Goal: Task Accomplishment & Management: Manage account settings

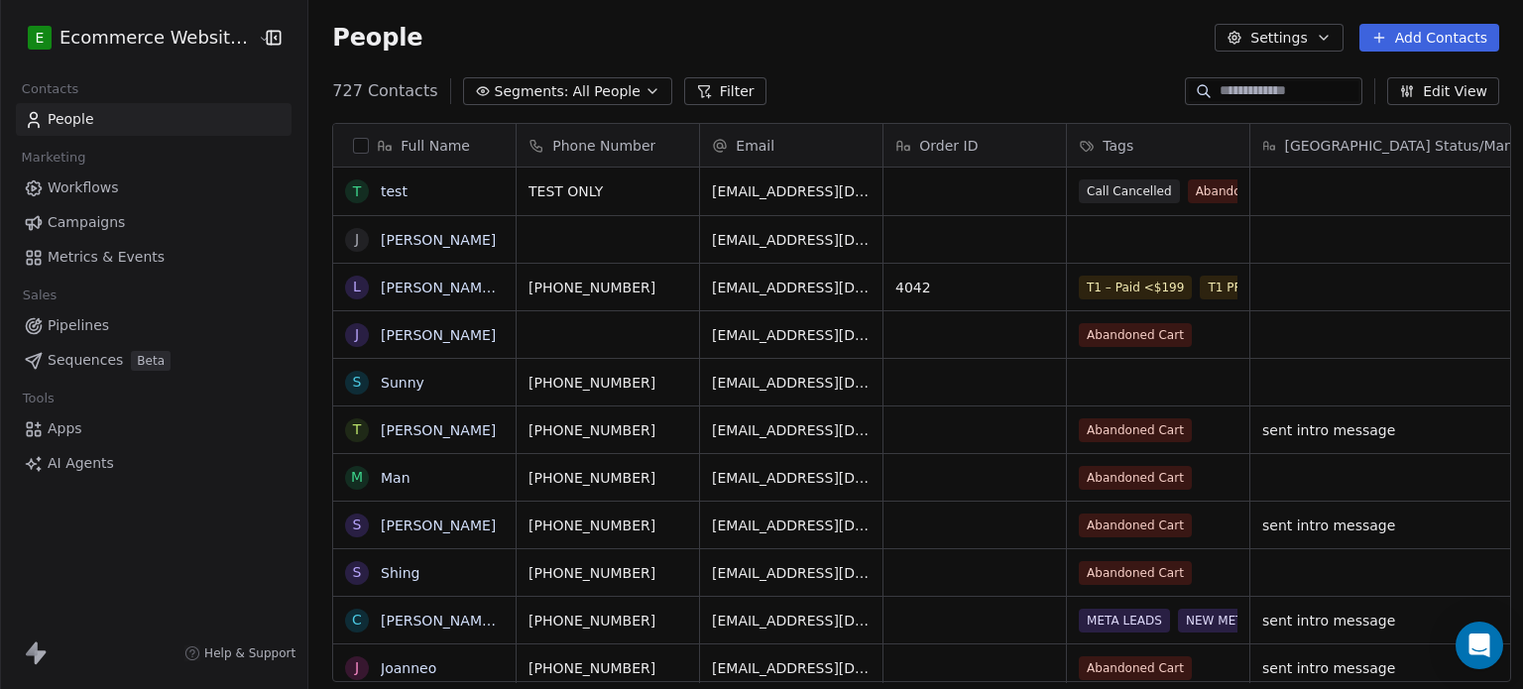
scroll to position [591, 1211]
click at [1224, 94] on input at bounding box center [1288, 91] width 139 height 20
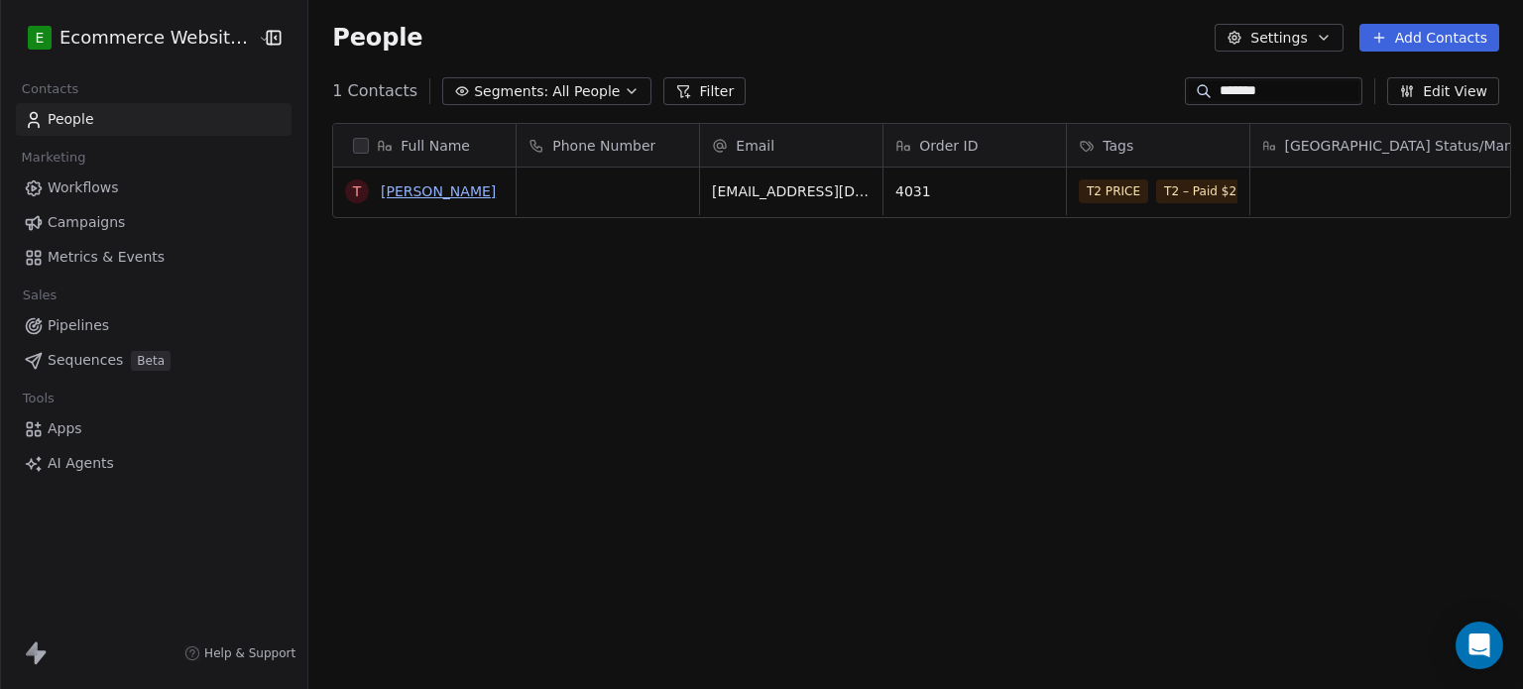
type input "*******"
click at [456, 192] on link "[PERSON_NAME]" at bounding box center [438, 191] width 115 height 16
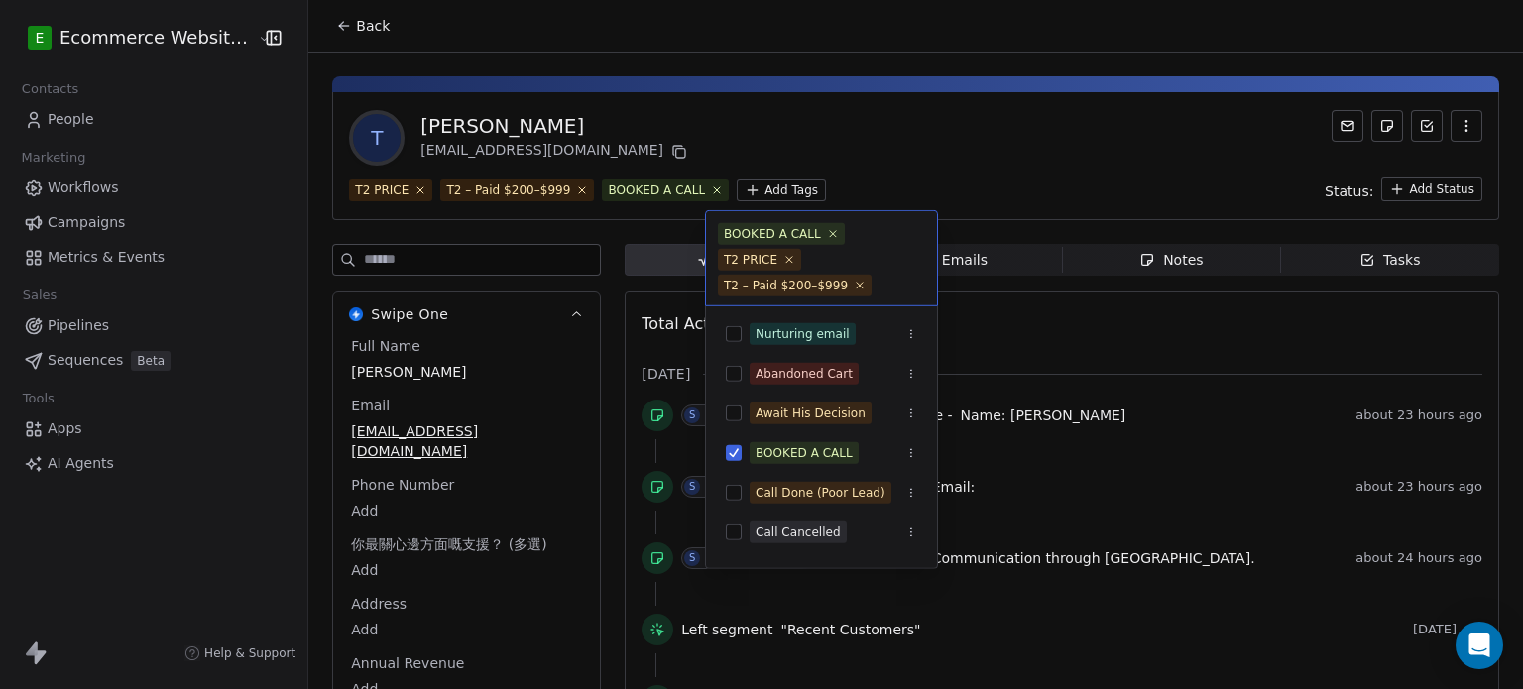
click at [752, 184] on html "E Ecommerce Website Builder Contacts People Marketing Workflows Campaigns Metri…" at bounding box center [761, 344] width 1523 height 689
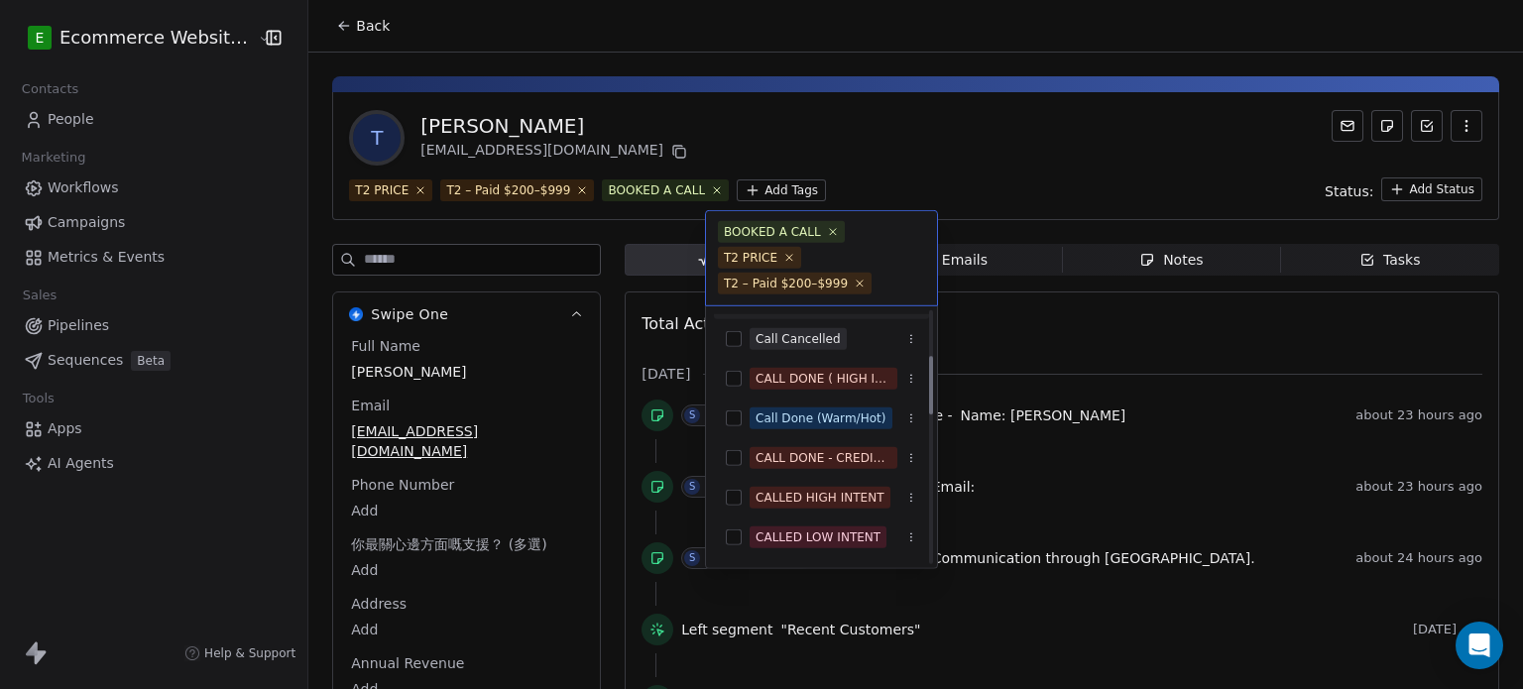
scroll to position [196, 0]
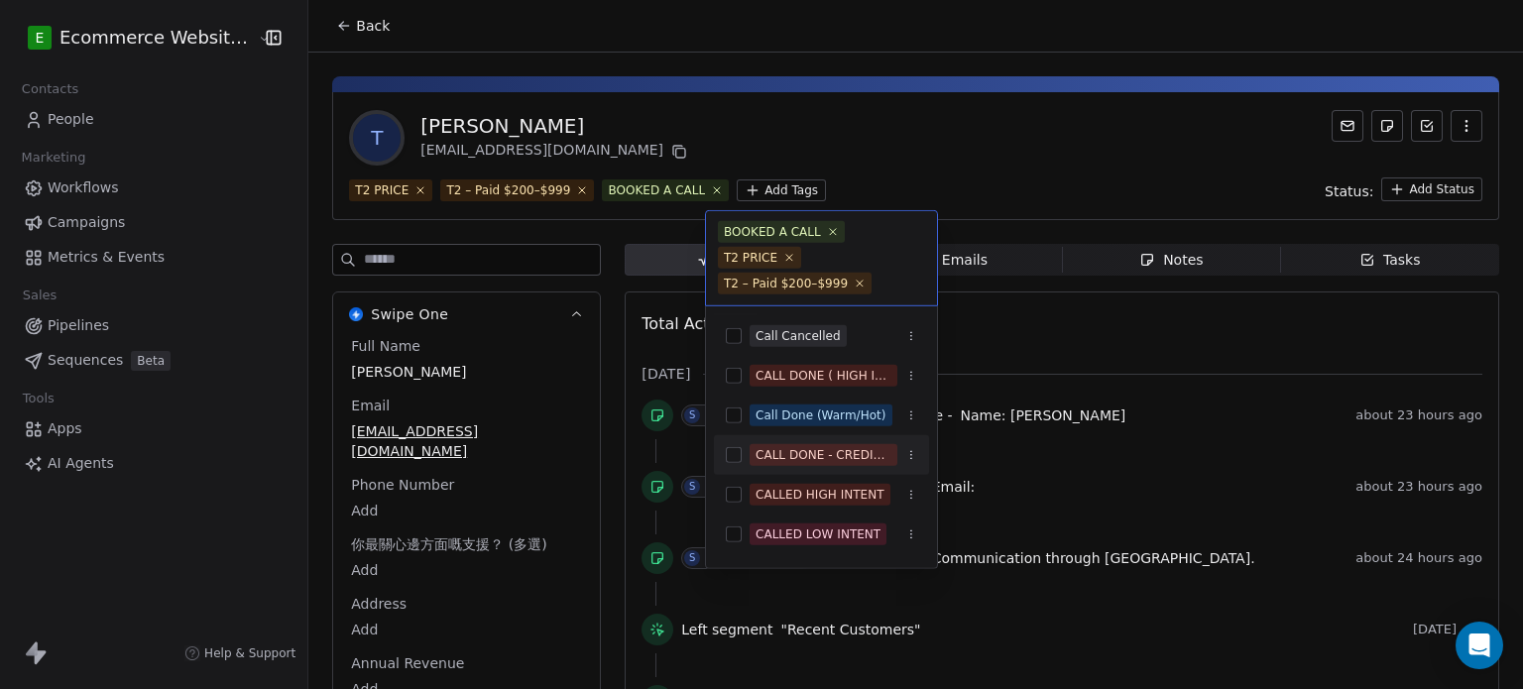
click at [807, 467] on div "CALL DONE - CREDIT PENDING" at bounding box center [821, 455] width 215 height 32
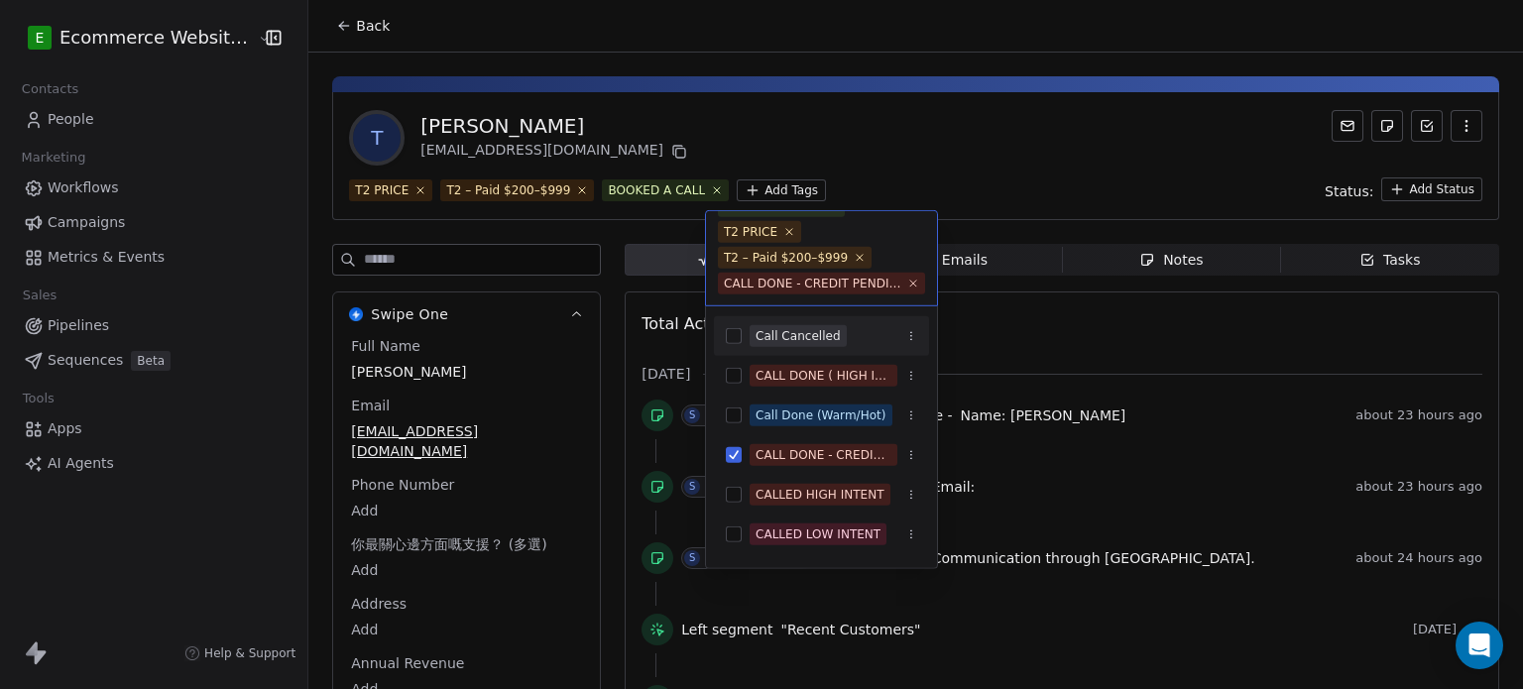
click at [923, 142] on html "E Ecommerce Website Builder Contacts People Marketing Workflows Campaigns Metri…" at bounding box center [761, 344] width 1523 height 689
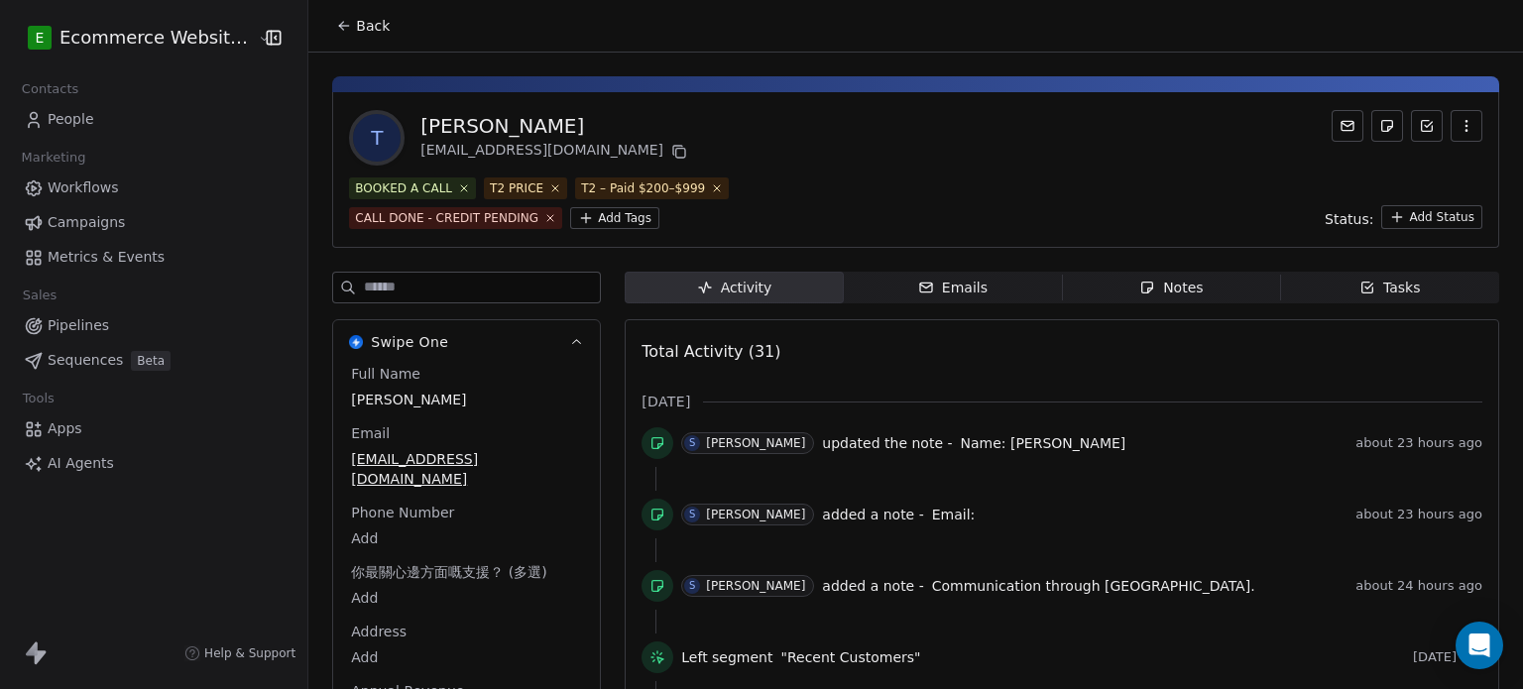
click at [1328, 288] on span "Tasks Tasks" at bounding box center [1390, 288] width 218 height 32
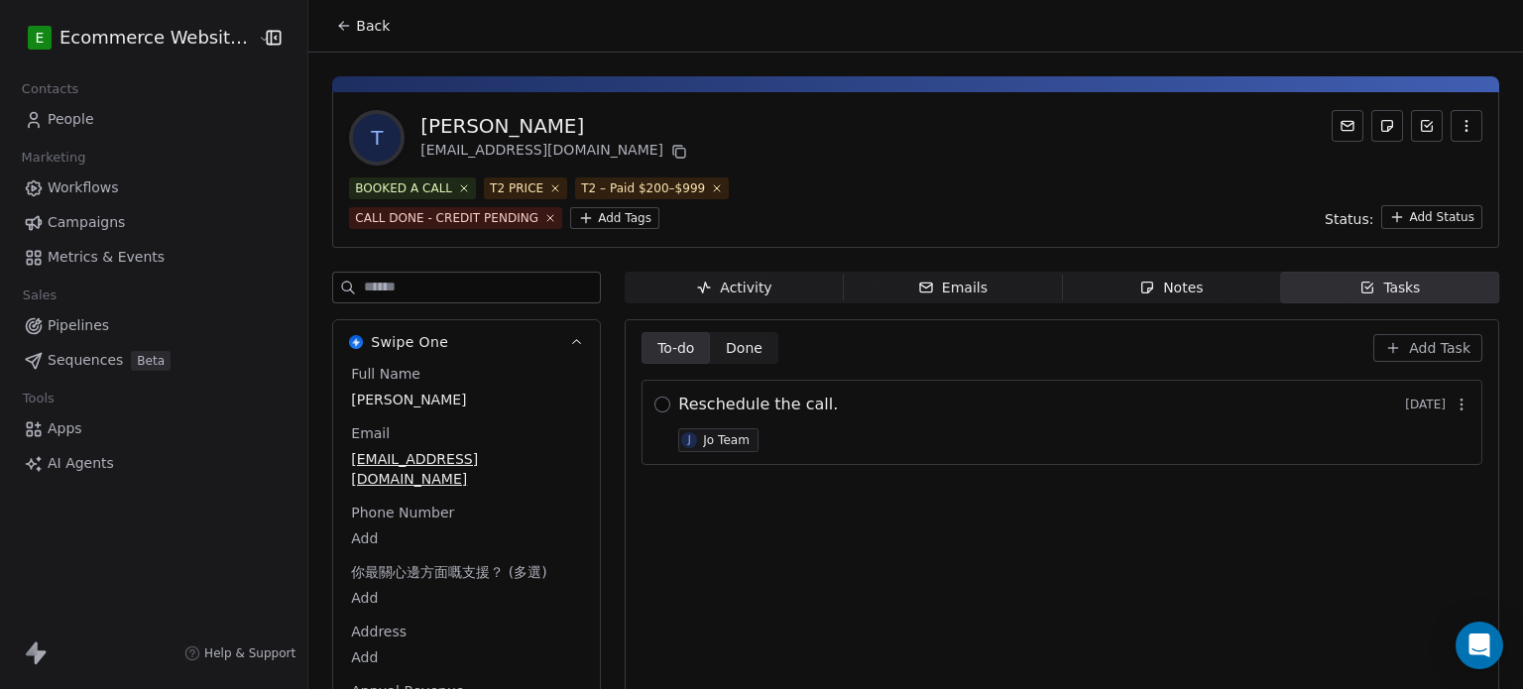
click at [654, 404] on button "button" at bounding box center [662, 405] width 16 height 16
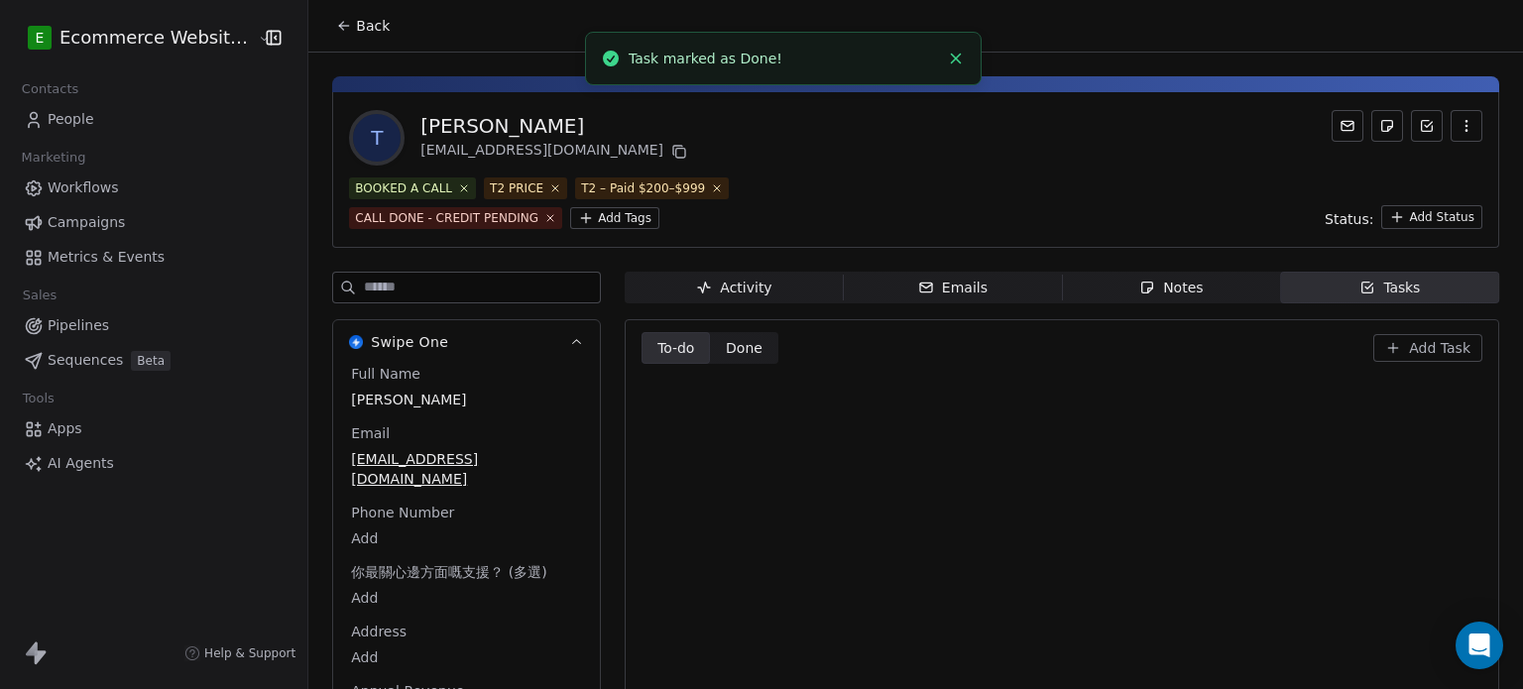
click at [729, 355] on span "Done" at bounding box center [744, 348] width 37 height 21
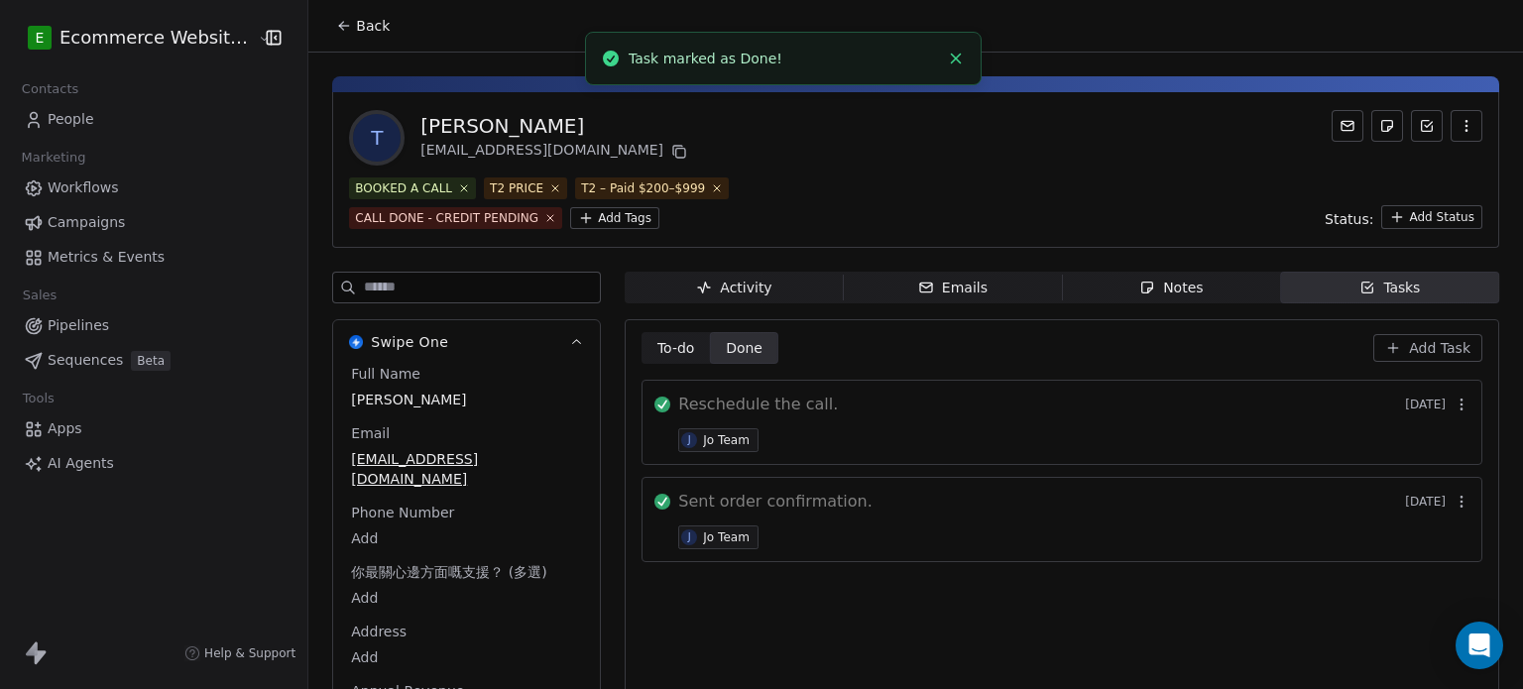
click at [1430, 334] on button "Add Task" at bounding box center [1427, 348] width 109 height 28
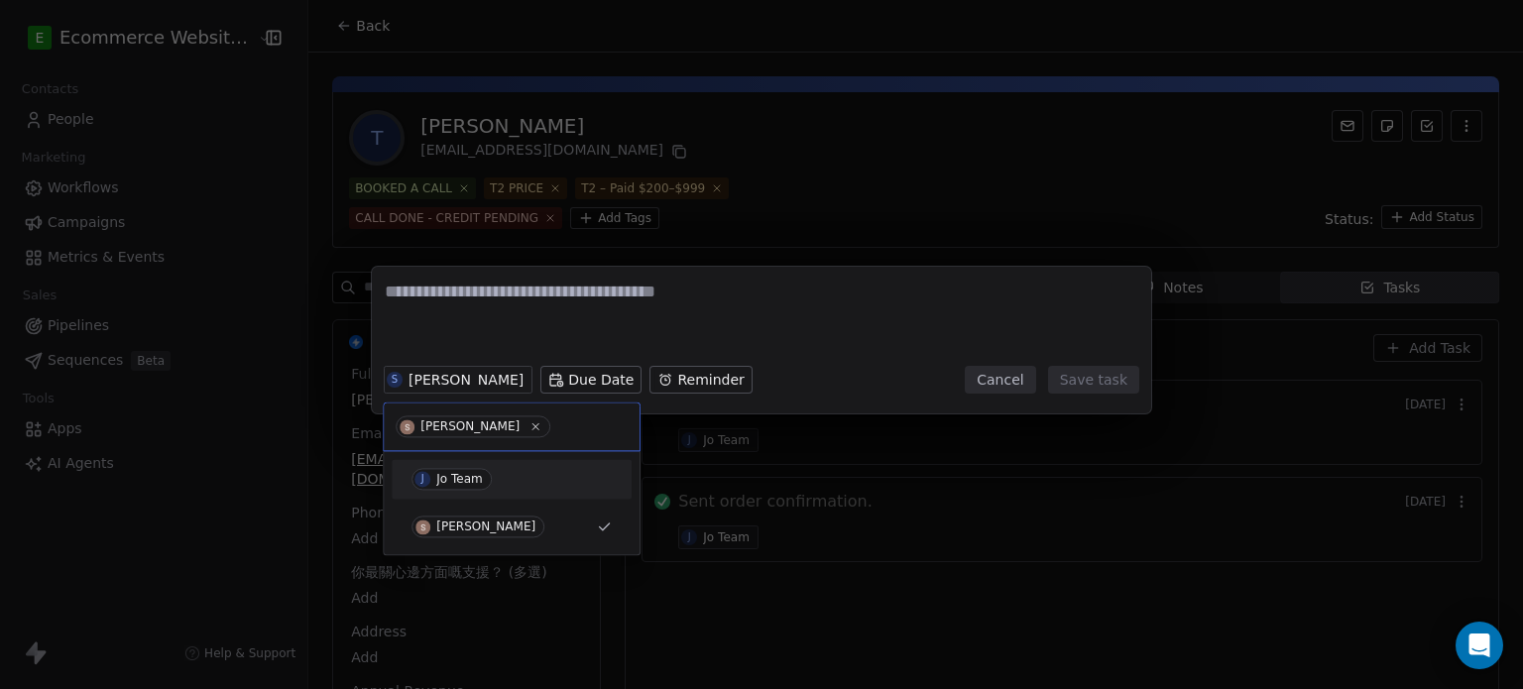
click at [484, 475] on span "J Jo Team" at bounding box center [451, 479] width 80 height 22
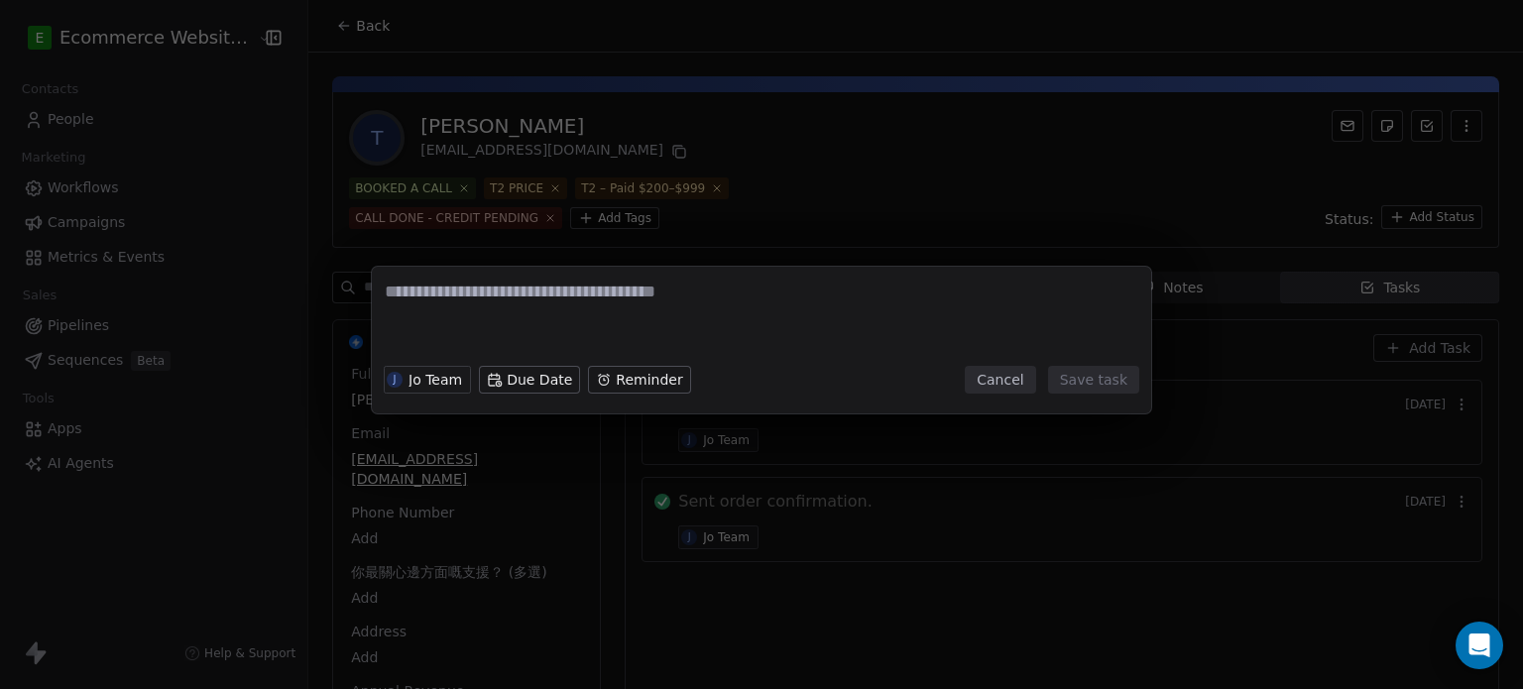
click at [557, 305] on textarea at bounding box center [761, 318] width 753 height 77
type textarea "**********"
click at [1128, 366] on button "Save task" at bounding box center [1093, 380] width 91 height 28
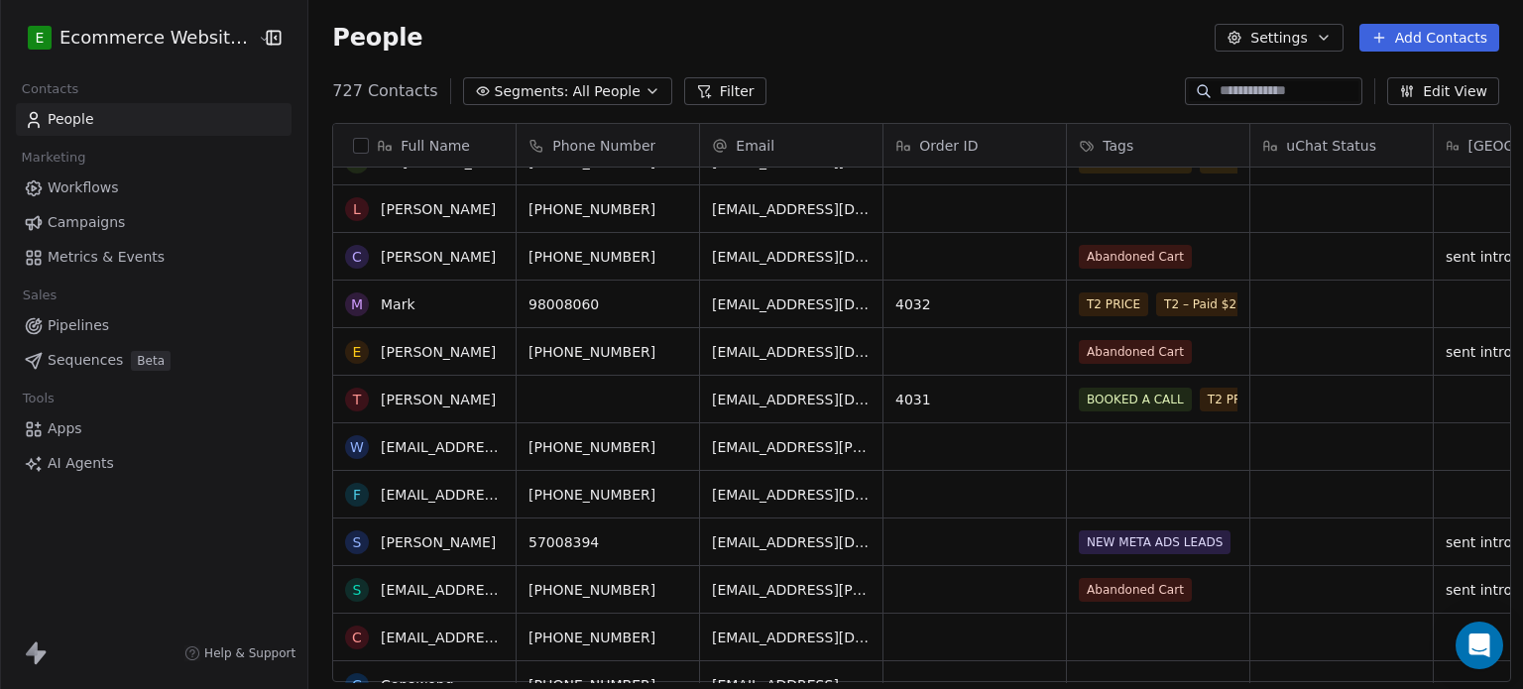
scroll to position [823, 0]
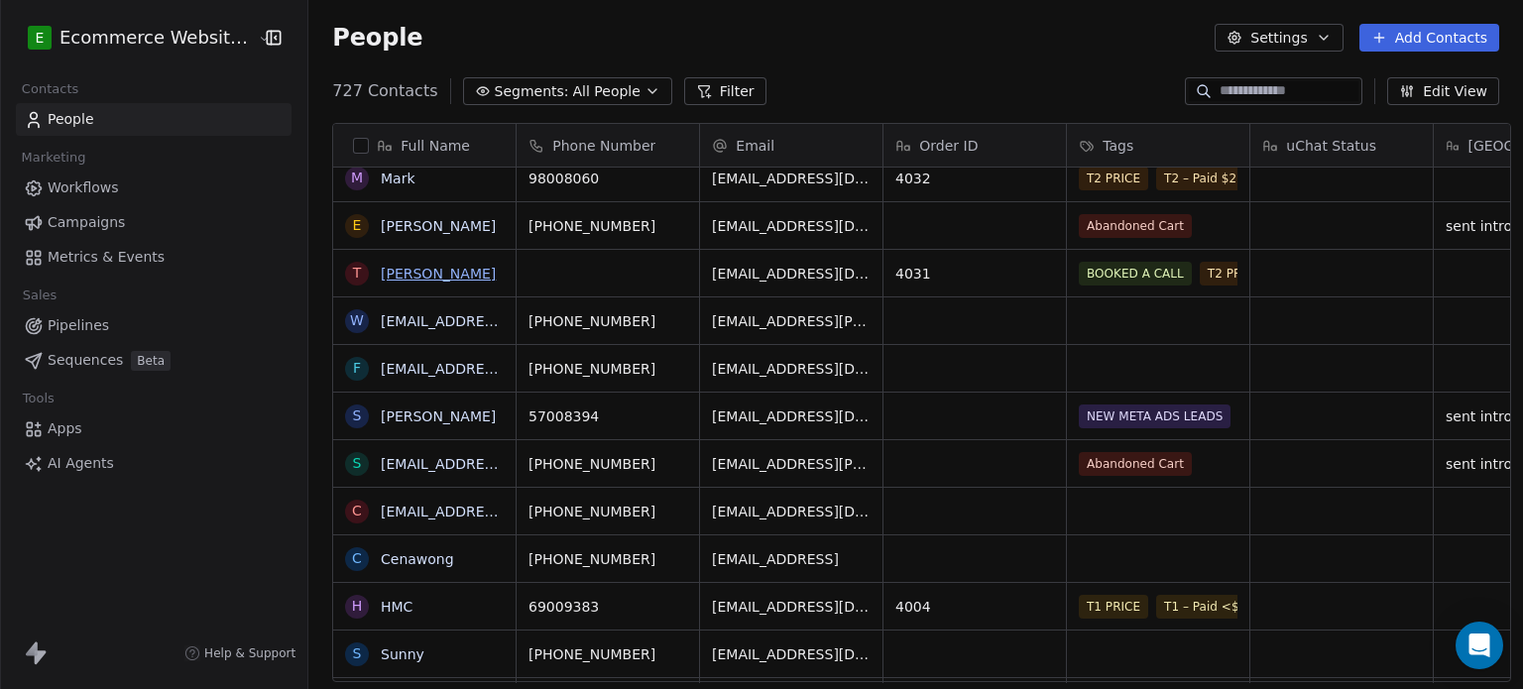
click at [413, 270] on link "[PERSON_NAME]" at bounding box center [438, 274] width 115 height 16
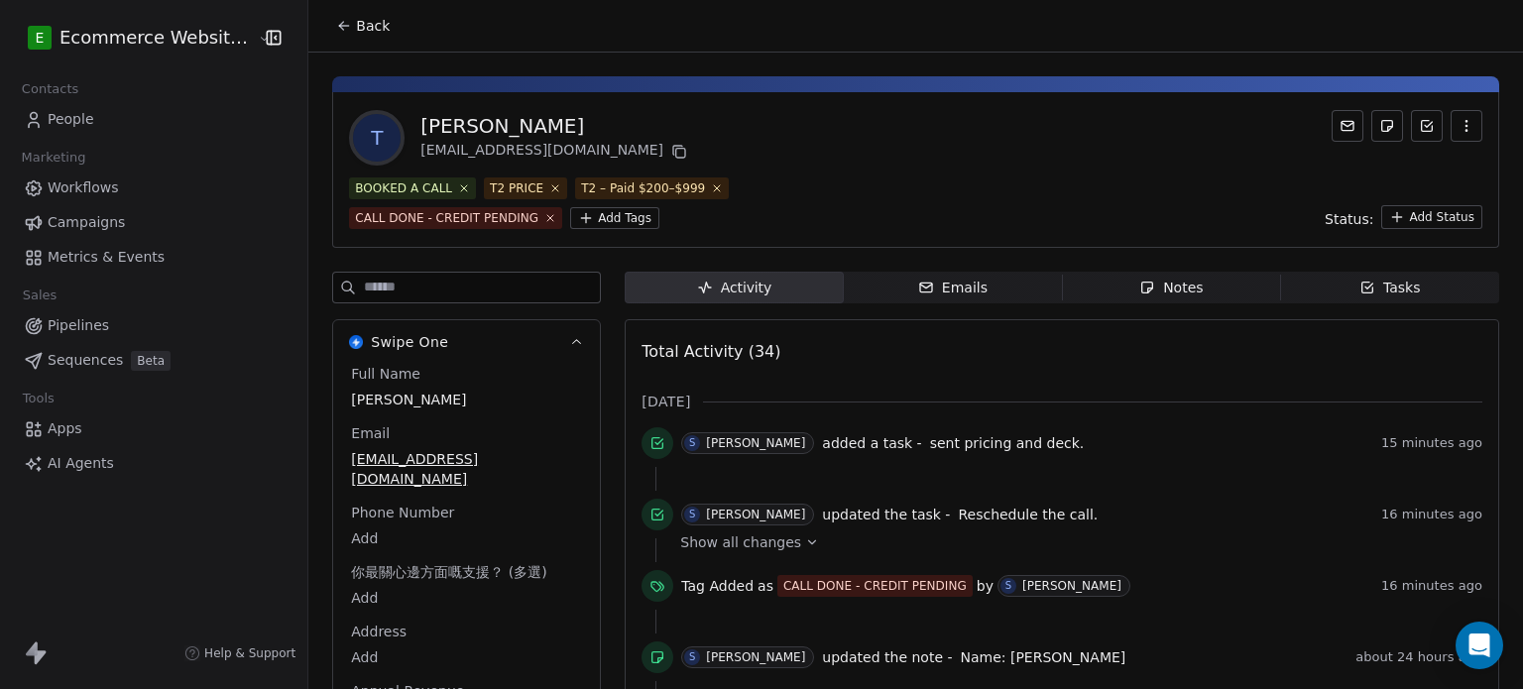
click at [944, 281] on div "Emails" at bounding box center [952, 288] width 69 height 21
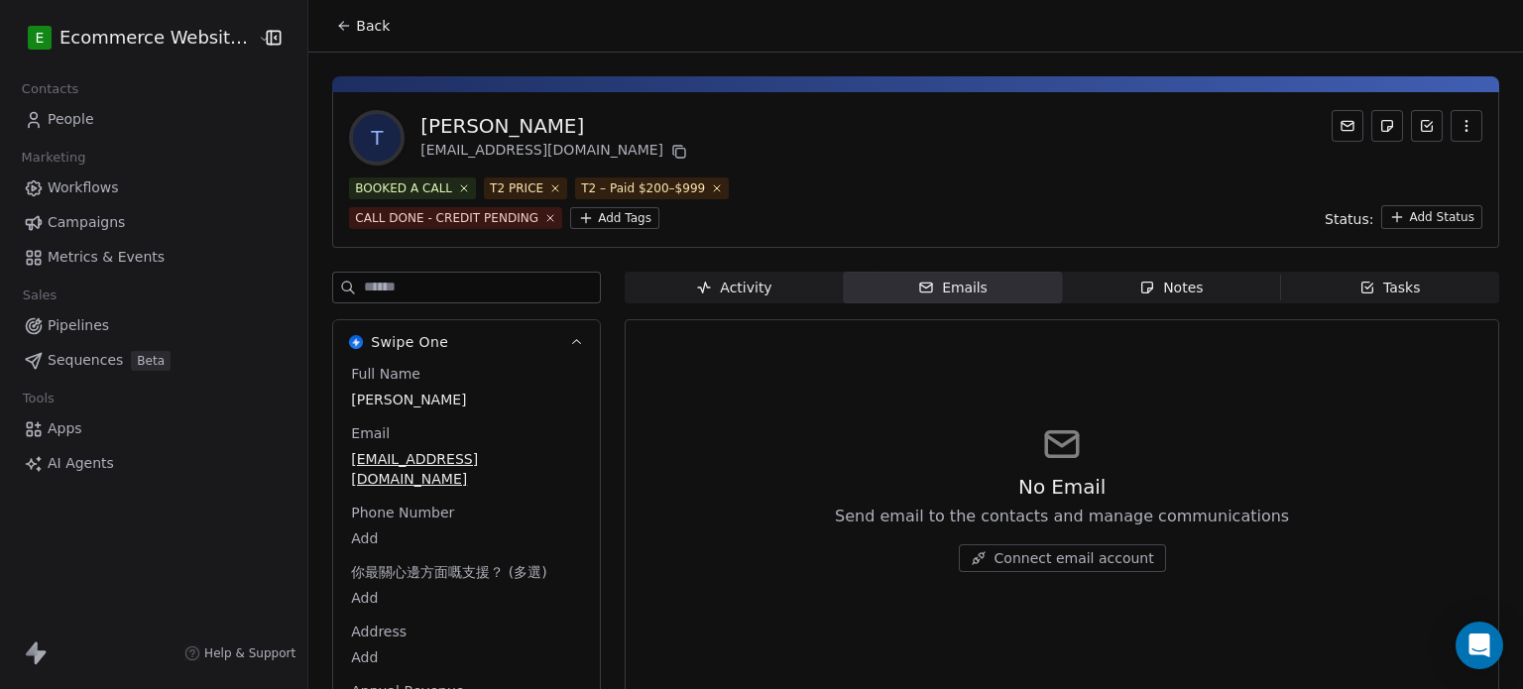
click at [1110, 277] on span "Notes Notes" at bounding box center [1171, 288] width 218 height 32
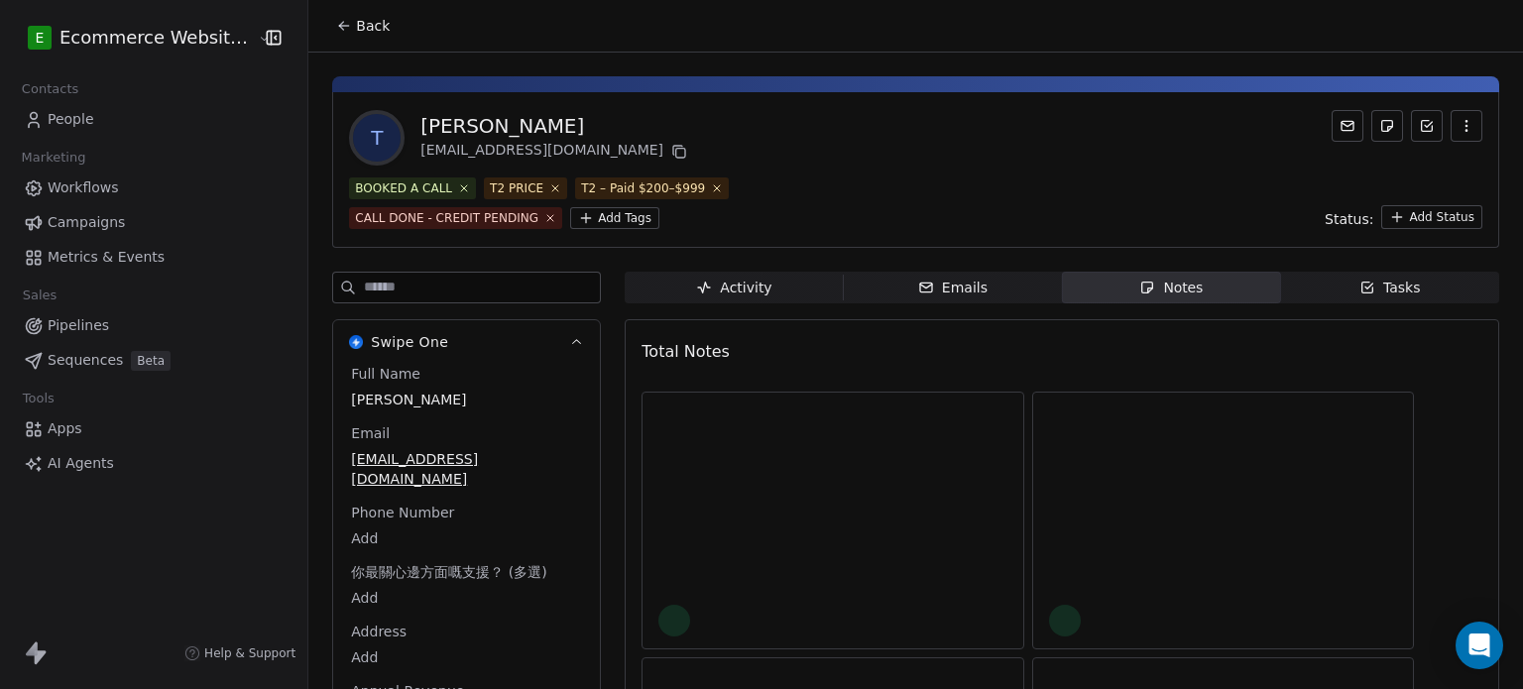
click at [1344, 292] on span "Tasks Tasks" at bounding box center [1390, 288] width 218 height 32
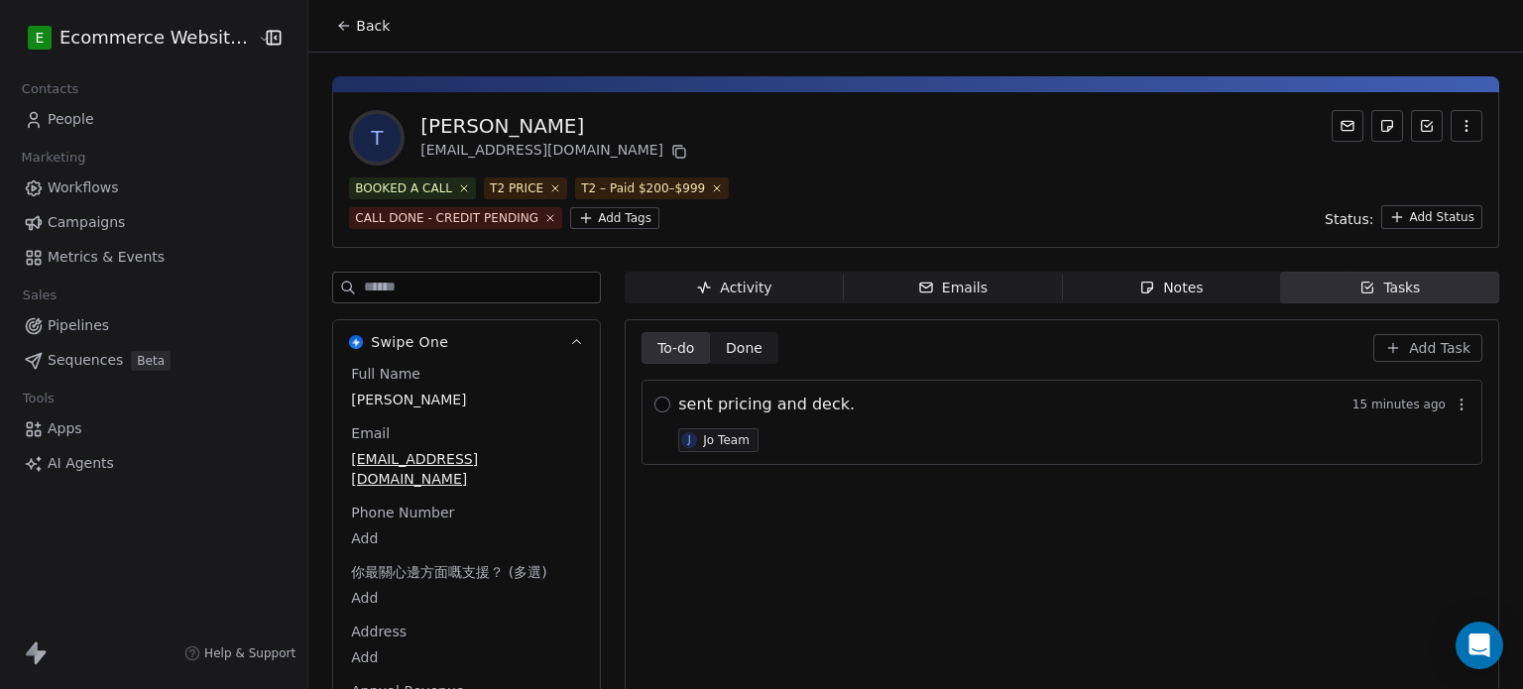
click at [656, 403] on button "button" at bounding box center [662, 405] width 16 height 16
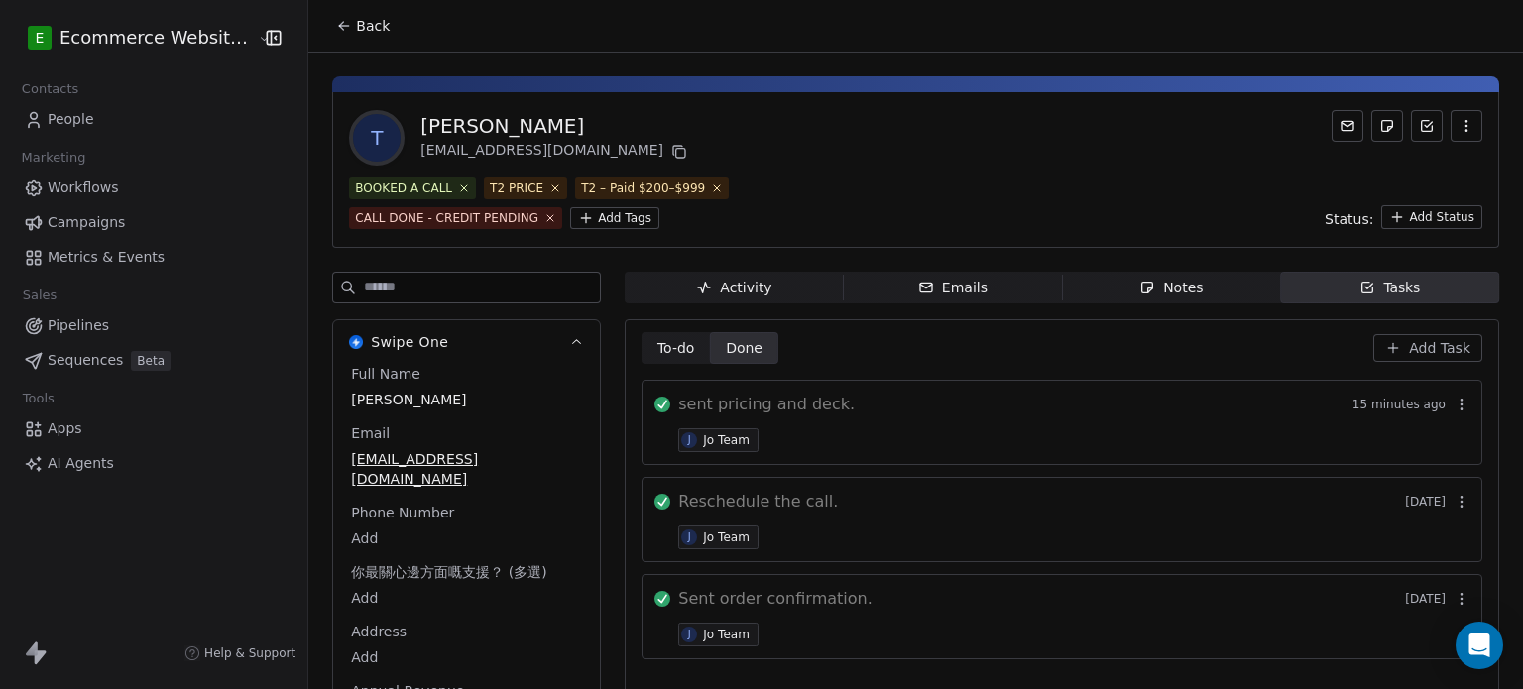
click at [335, 15] on button "Back" at bounding box center [362, 26] width 77 height 36
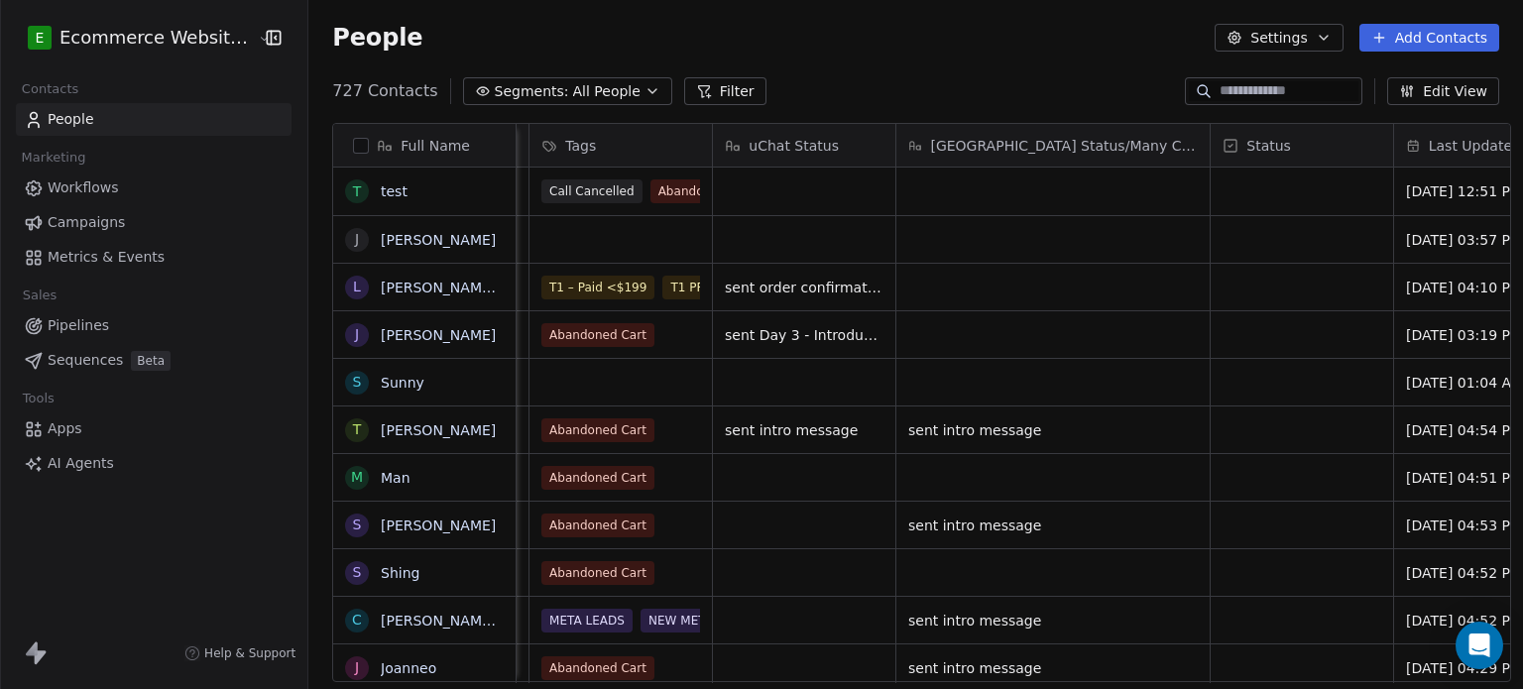
scroll to position [0, 644]
